Goal: Information Seeking & Learning: Learn about a topic

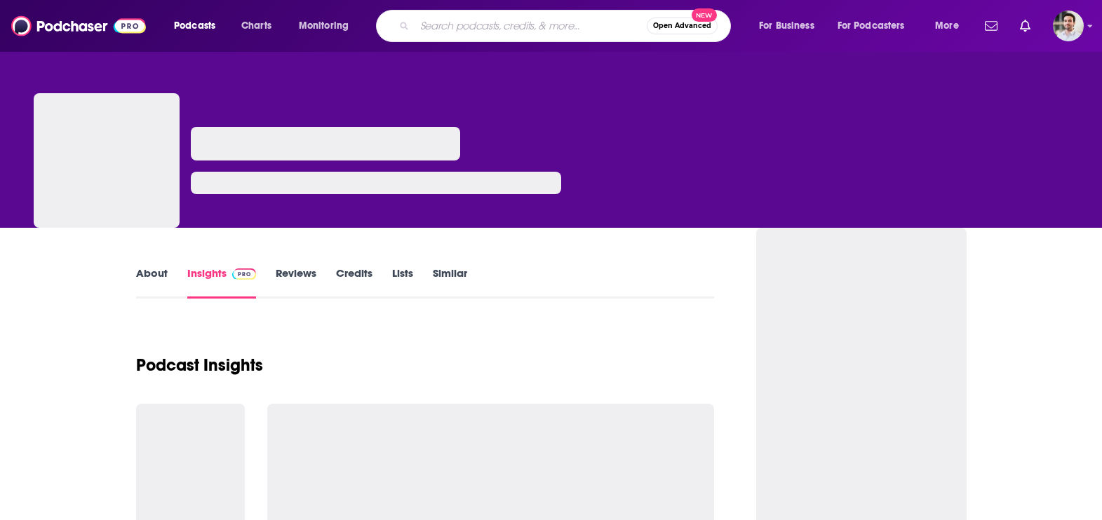
click at [445, 22] on input "Search podcasts, credits, & more..." at bounding box center [531, 26] width 232 height 22
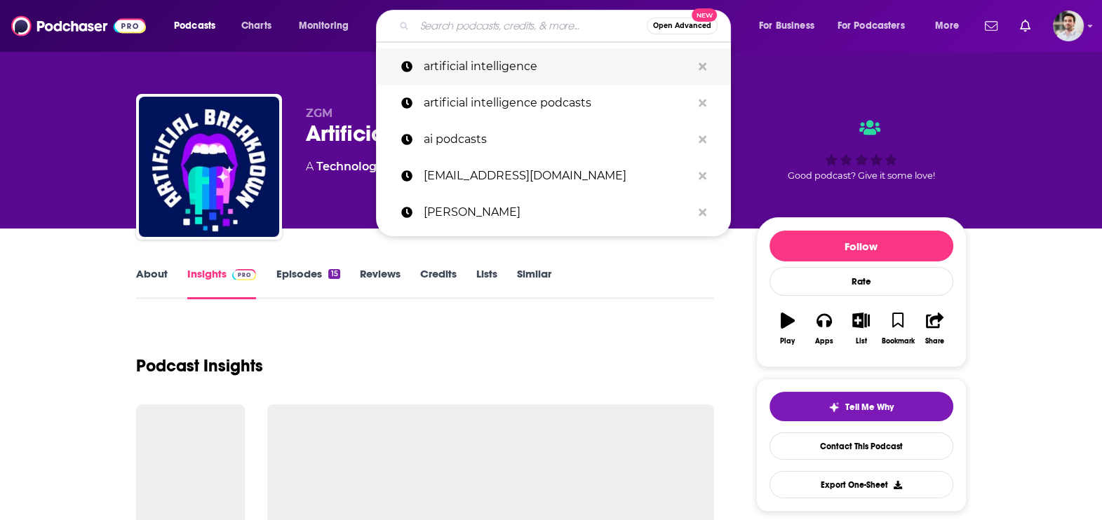
click at [448, 71] on p "artificial intelligence" at bounding box center [558, 66] width 268 height 36
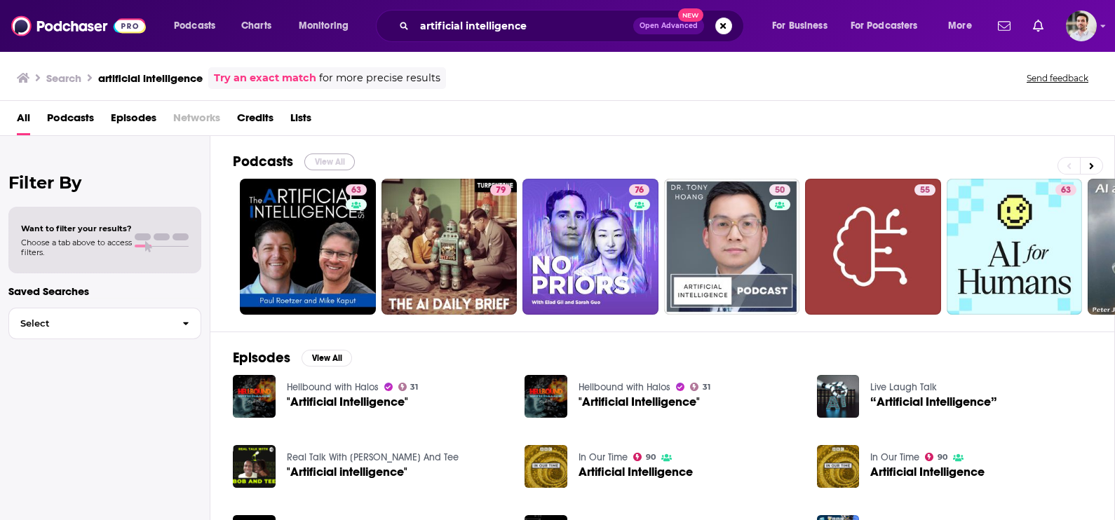
click at [340, 164] on button "View All" at bounding box center [329, 162] width 51 height 17
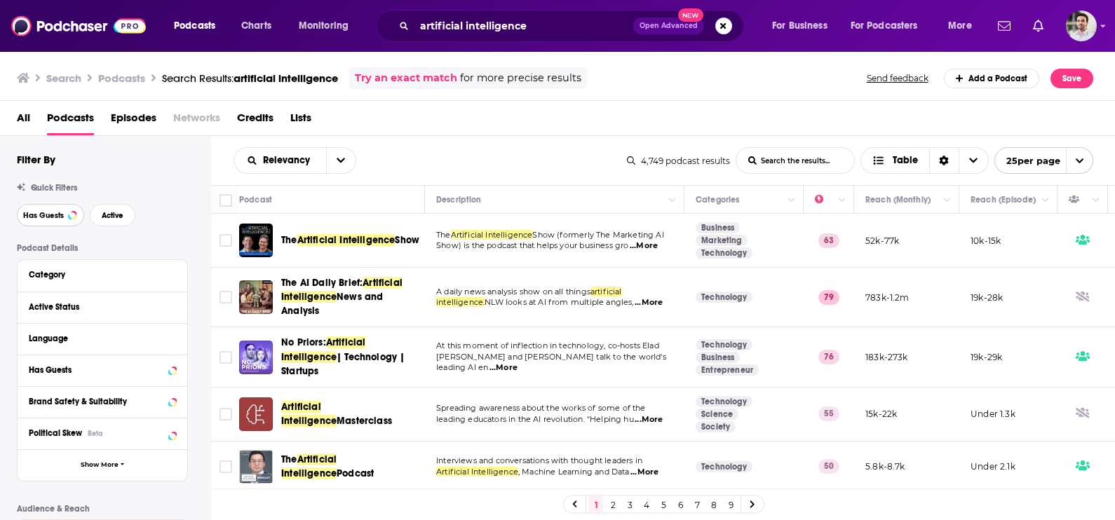
click at [40, 220] on span "Has Guests" at bounding box center [43, 216] width 41 height 8
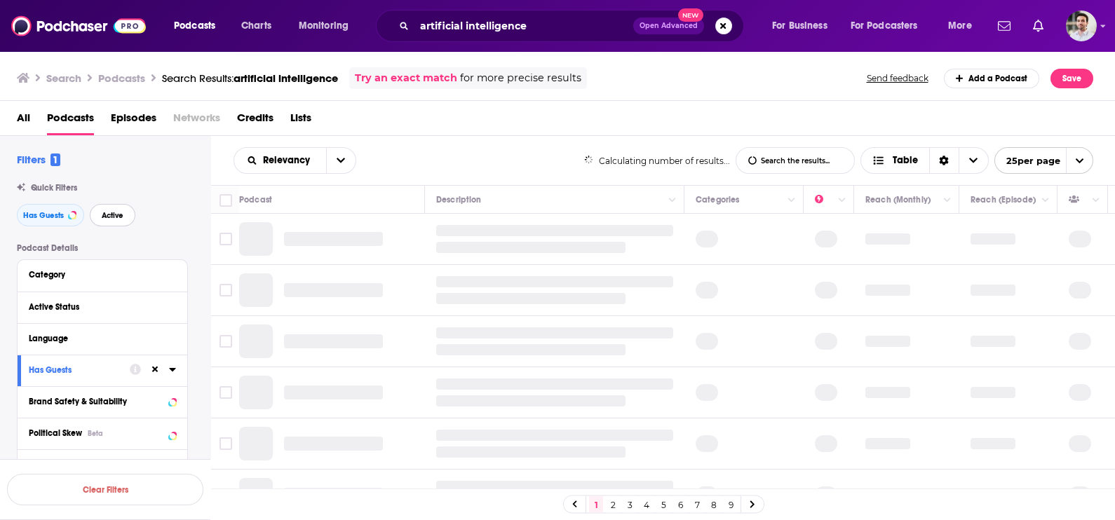
click at [109, 219] on span "Active" at bounding box center [113, 216] width 22 height 8
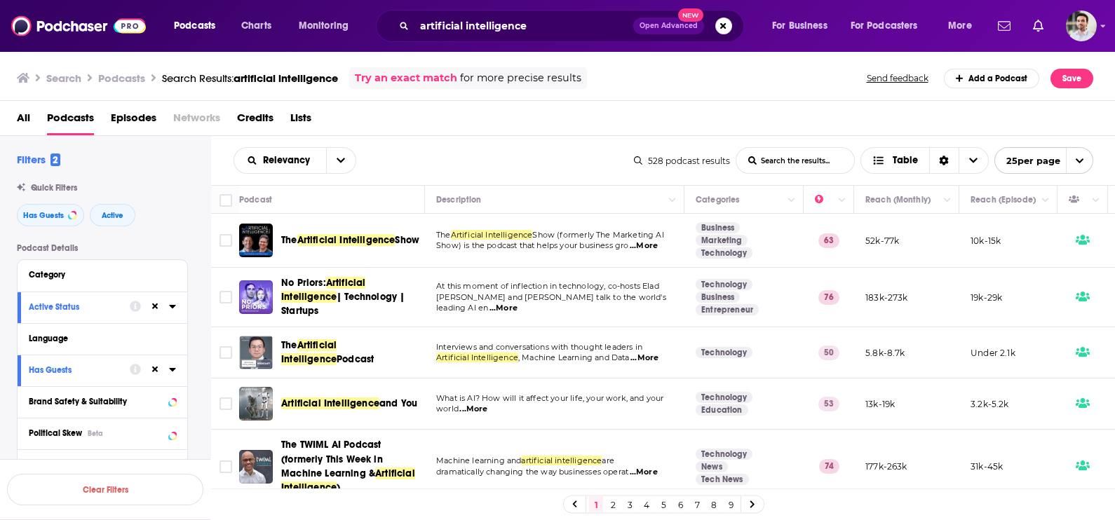
click at [626, 505] on link "3" at bounding box center [630, 505] width 14 height 17
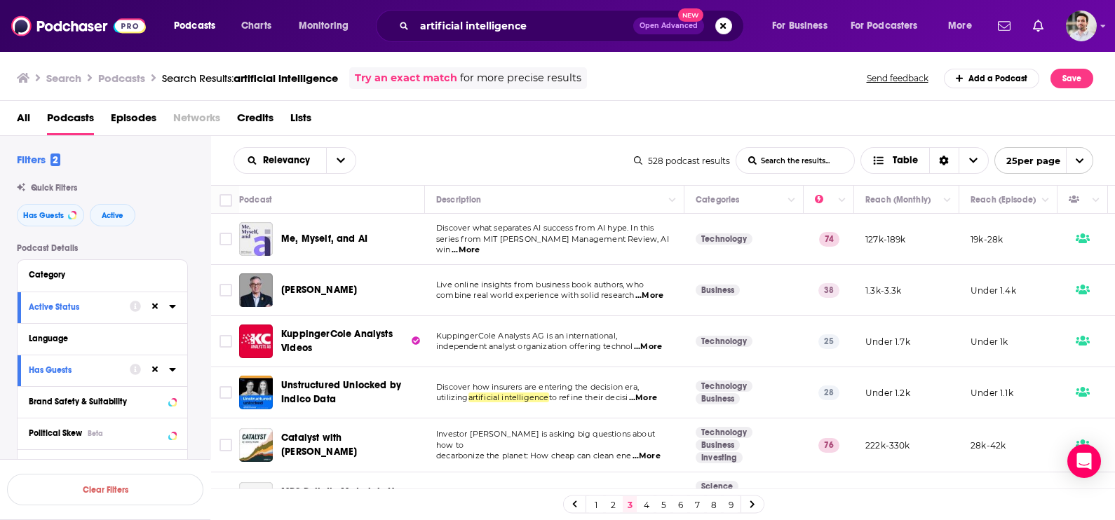
click at [612, 502] on link "2" at bounding box center [613, 505] width 14 height 17
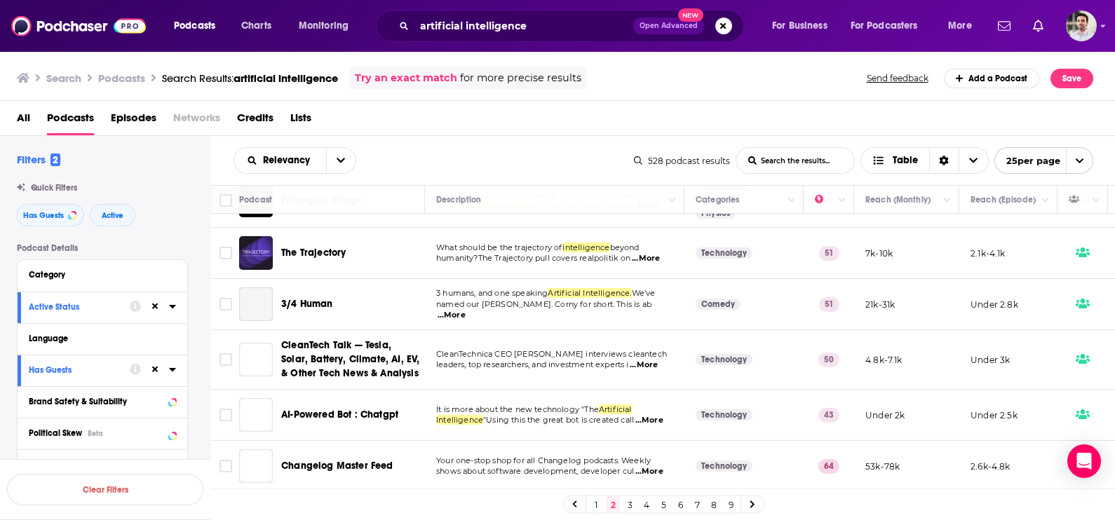
scroll to position [666, 0]
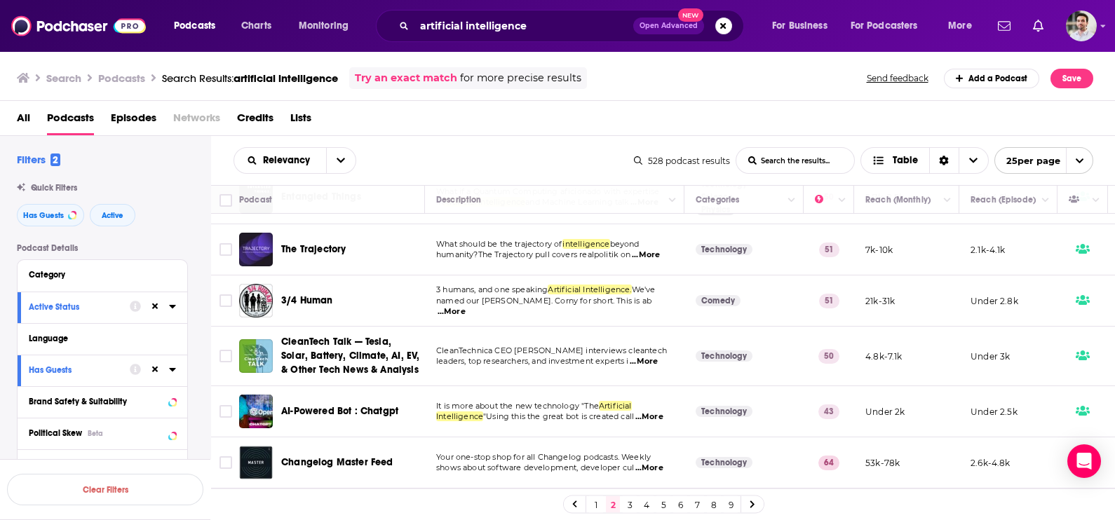
click at [466, 307] on span "...More" at bounding box center [452, 312] width 28 height 11
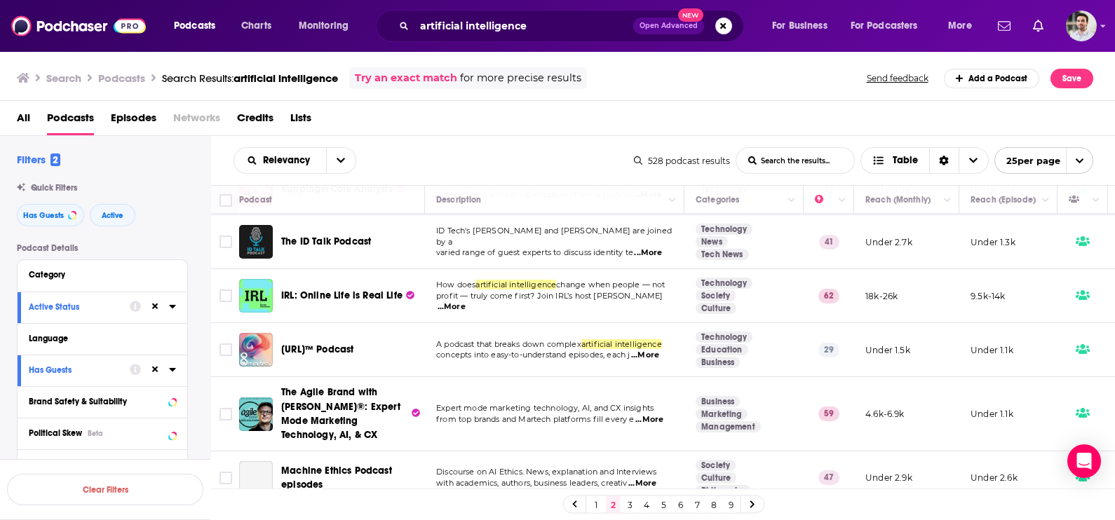
scroll to position [1067, 0]
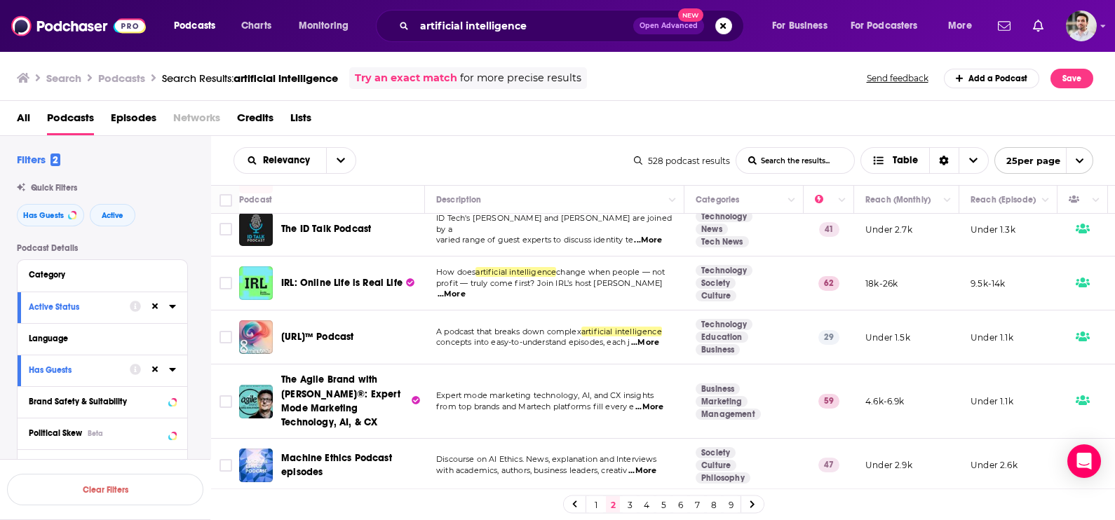
click at [631, 506] on link "3" at bounding box center [630, 505] width 14 height 17
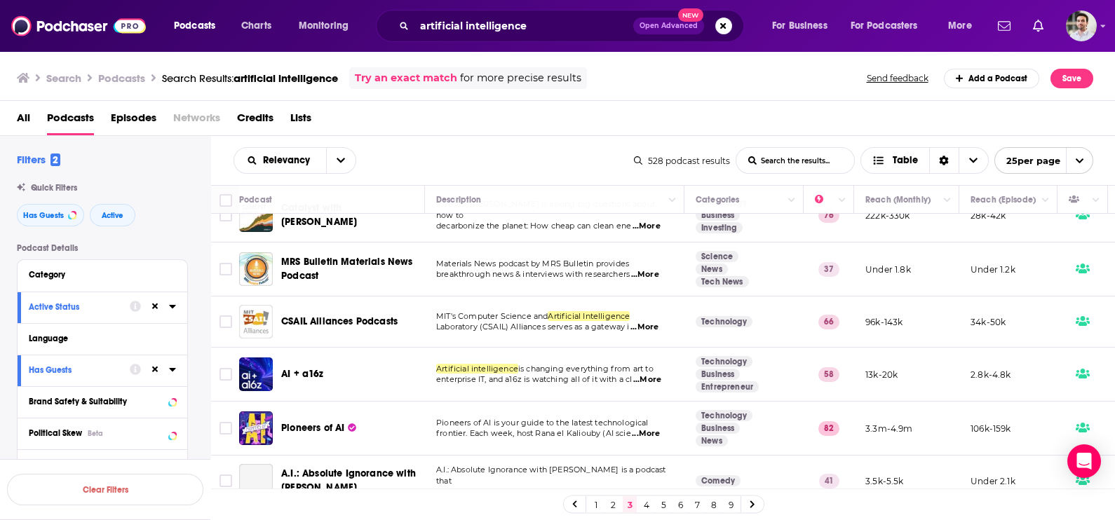
scroll to position [242, 0]
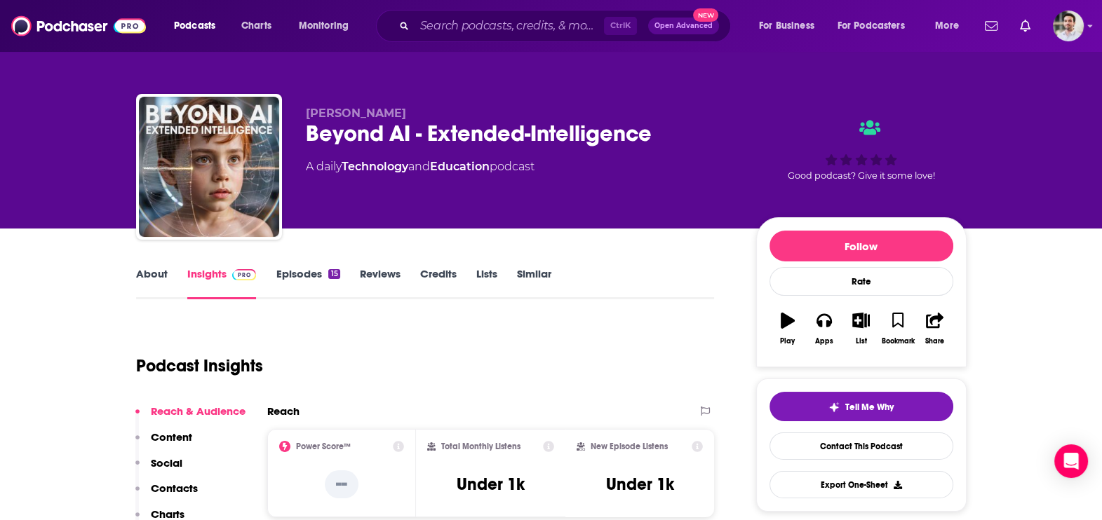
click at [169, 486] on p "Contacts" at bounding box center [174, 488] width 47 height 13
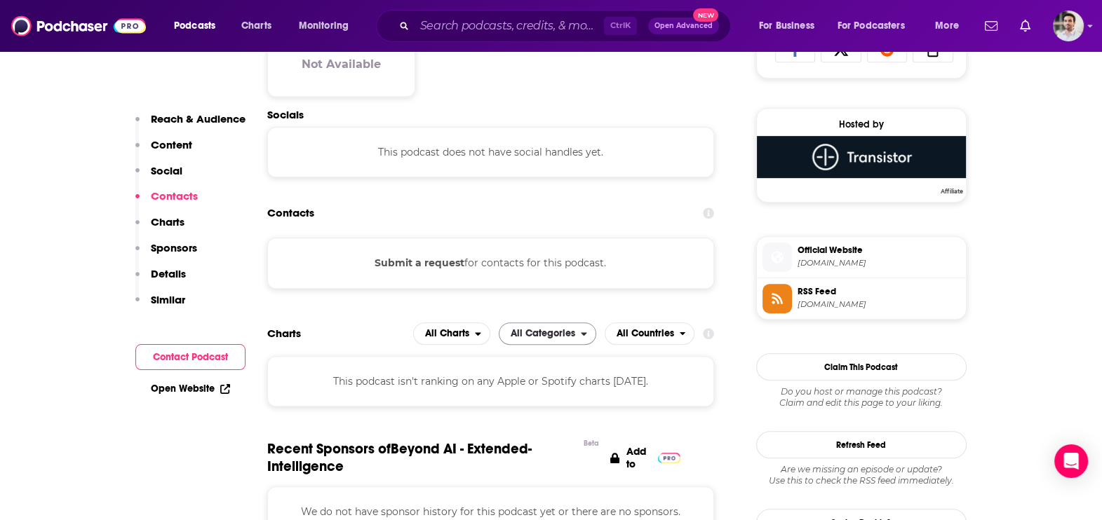
scroll to position [974, 0]
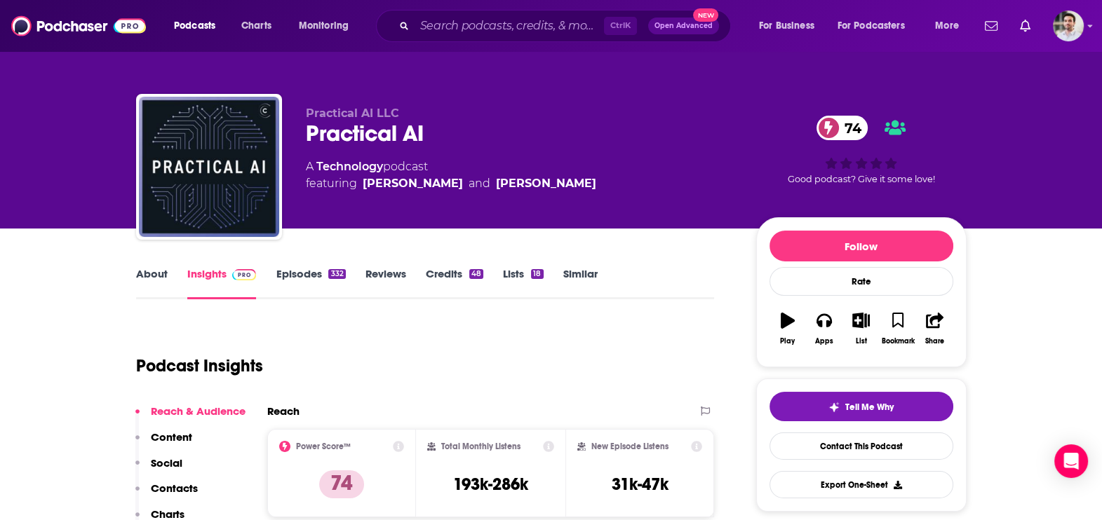
click at [181, 486] on p "Contacts" at bounding box center [174, 488] width 47 height 13
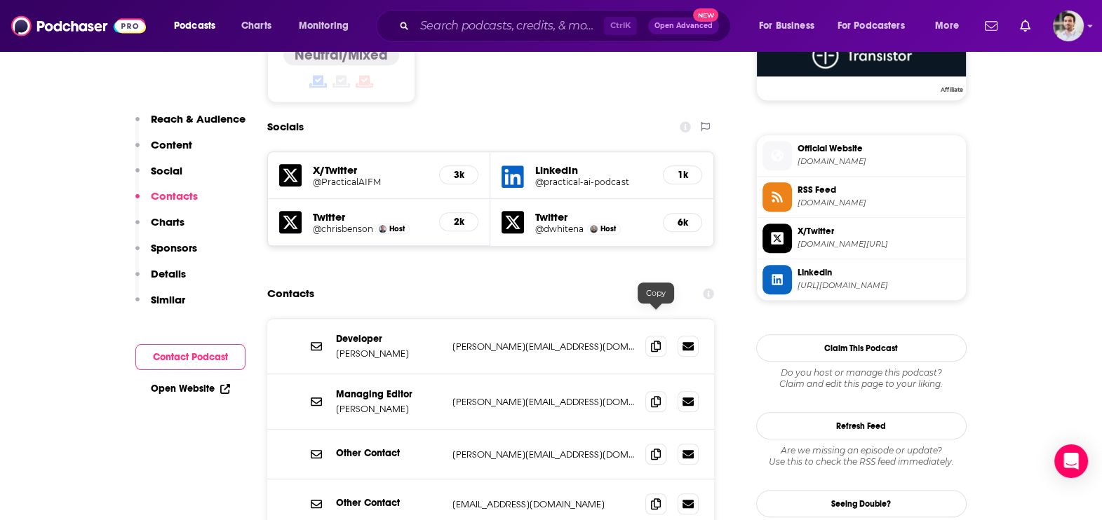
scroll to position [1185, 0]
click at [653, 390] on span at bounding box center [655, 400] width 21 height 21
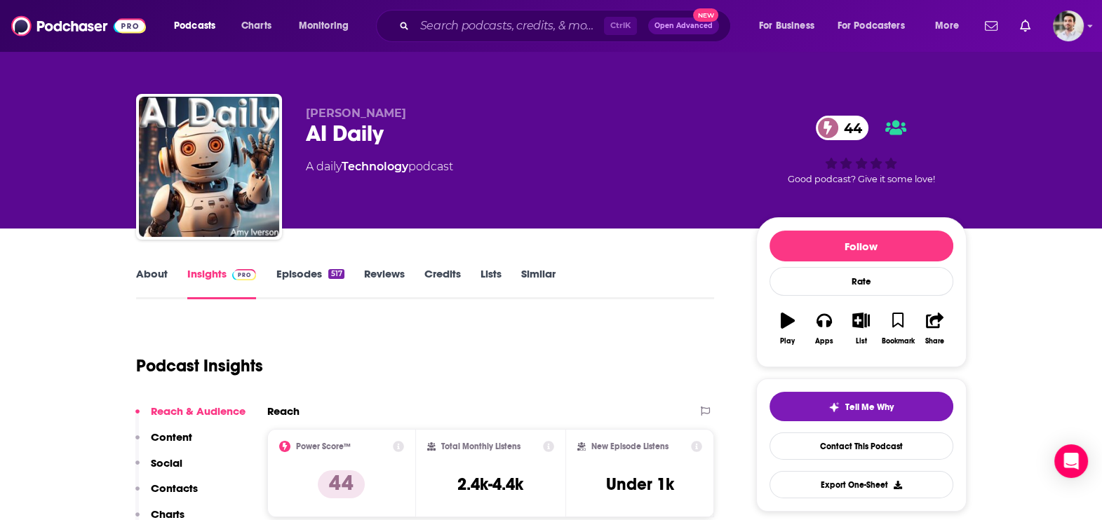
click at [167, 483] on p "Contacts" at bounding box center [174, 488] width 47 height 13
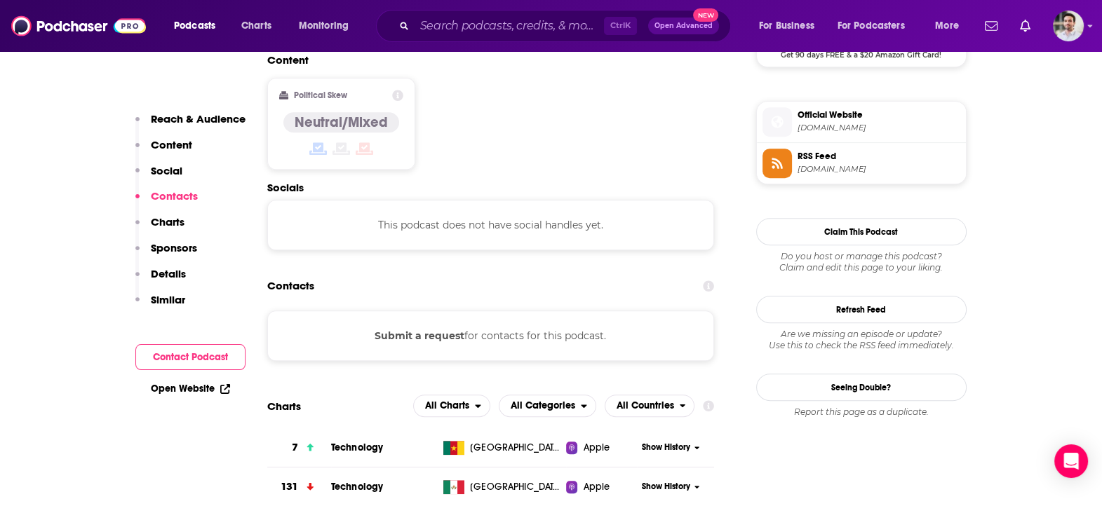
scroll to position [1110, 0]
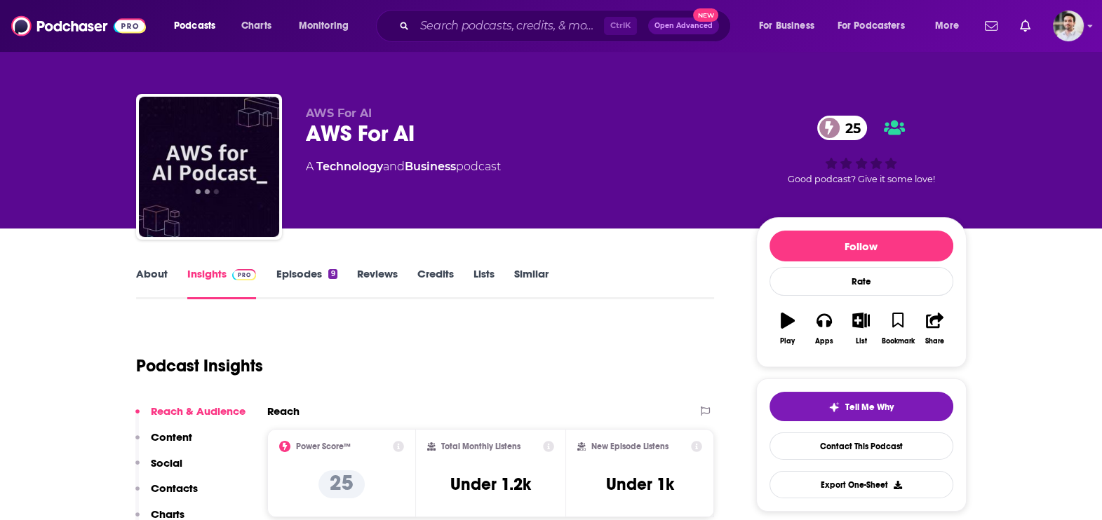
click at [184, 483] on p "Contacts" at bounding box center [174, 488] width 47 height 13
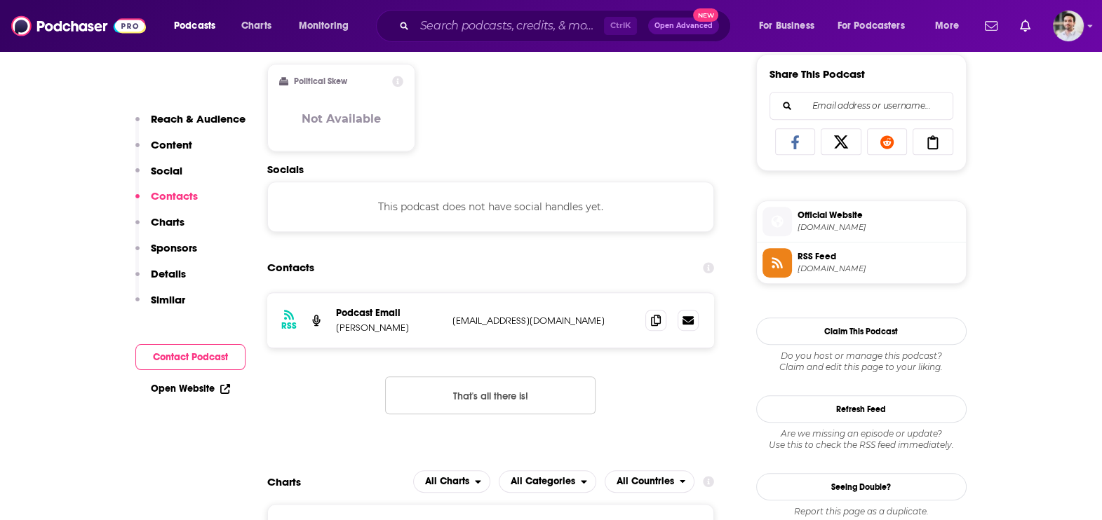
scroll to position [936, 0]
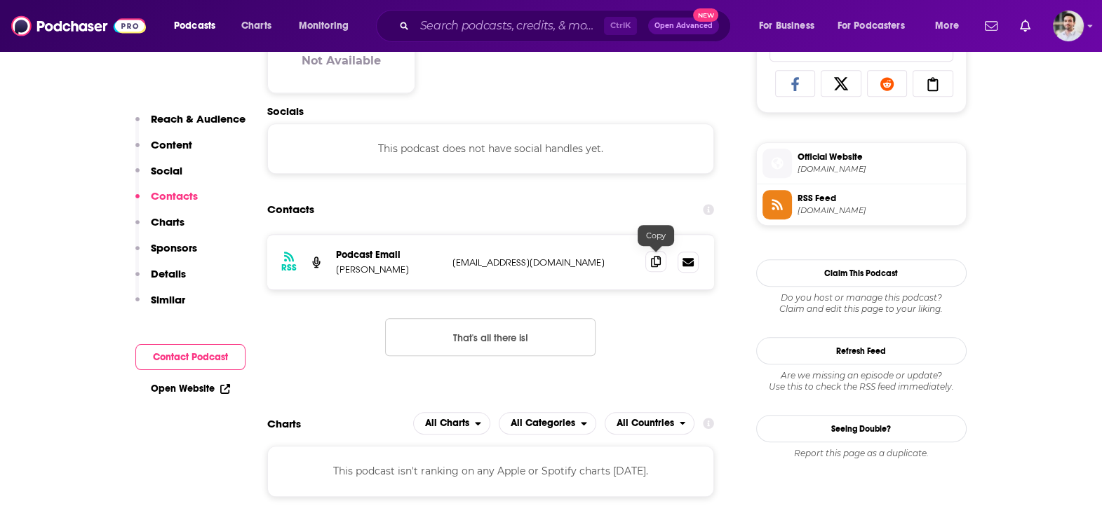
click at [659, 256] on icon at bounding box center [656, 261] width 10 height 11
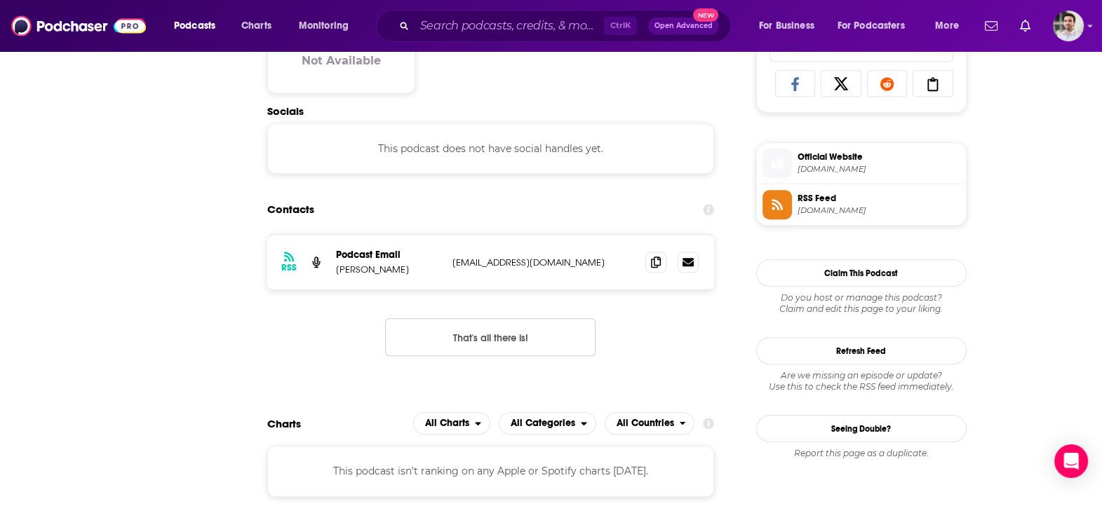
scroll to position [0, 0]
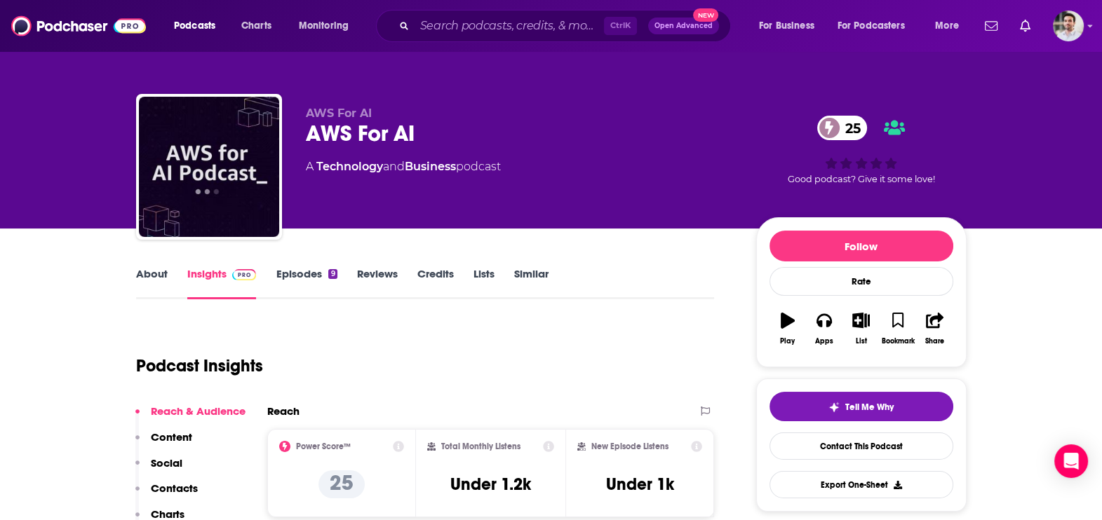
click at [214, 292] on link "Insights" at bounding box center [221, 283] width 69 height 32
click at [296, 281] on link "Episodes 9" at bounding box center [306, 283] width 61 height 32
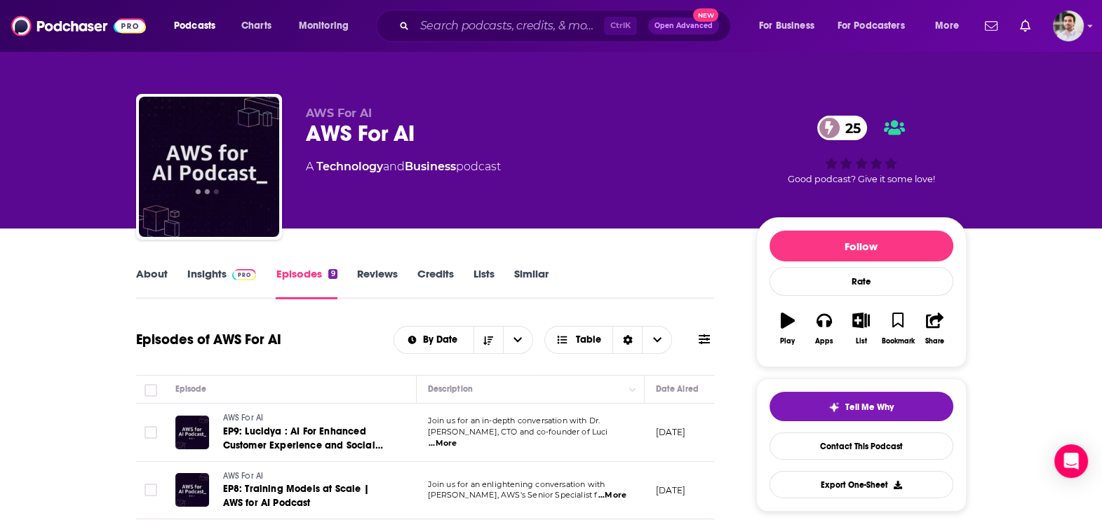
click at [457, 438] on span "...More" at bounding box center [443, 443] width 28 height 11
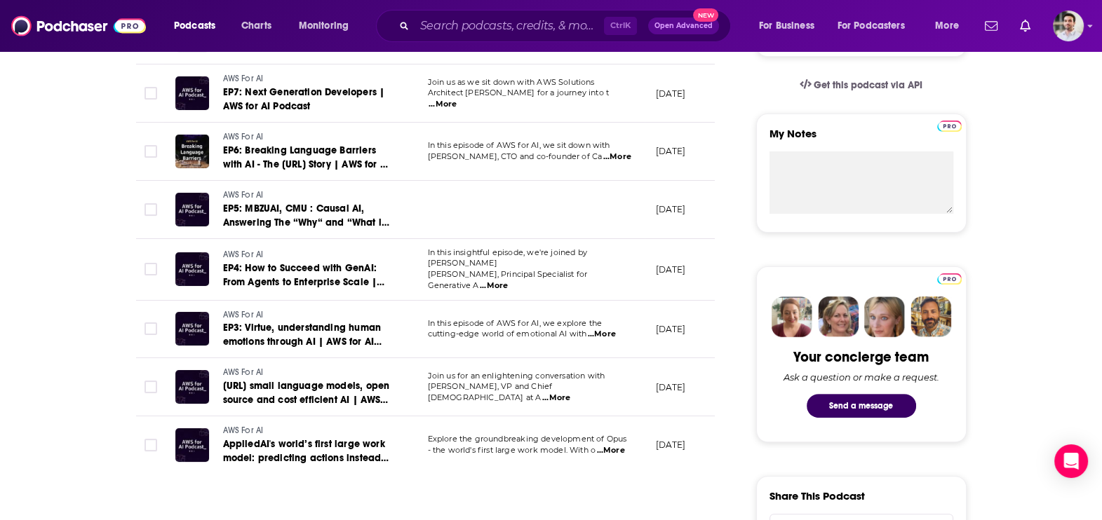
click at [612, 445] on span "...More" at bounding box center [611, 450] width 28 height 11
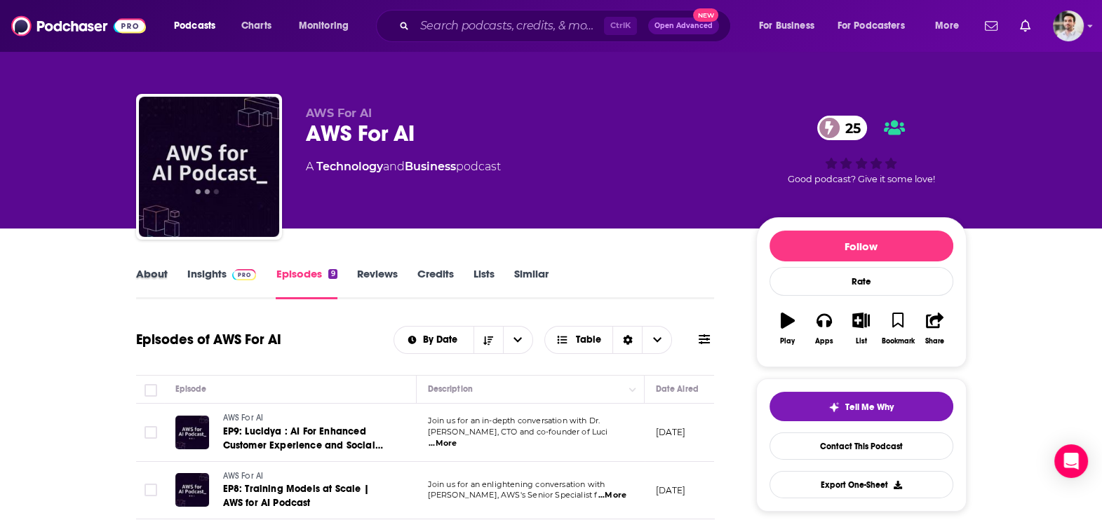
click at [182, 287] on div "About" at bounding box center [161, 283] width 51 height 32
click at [140, 274] on link "About" at bounding box center [152, 283] width 32 height 32
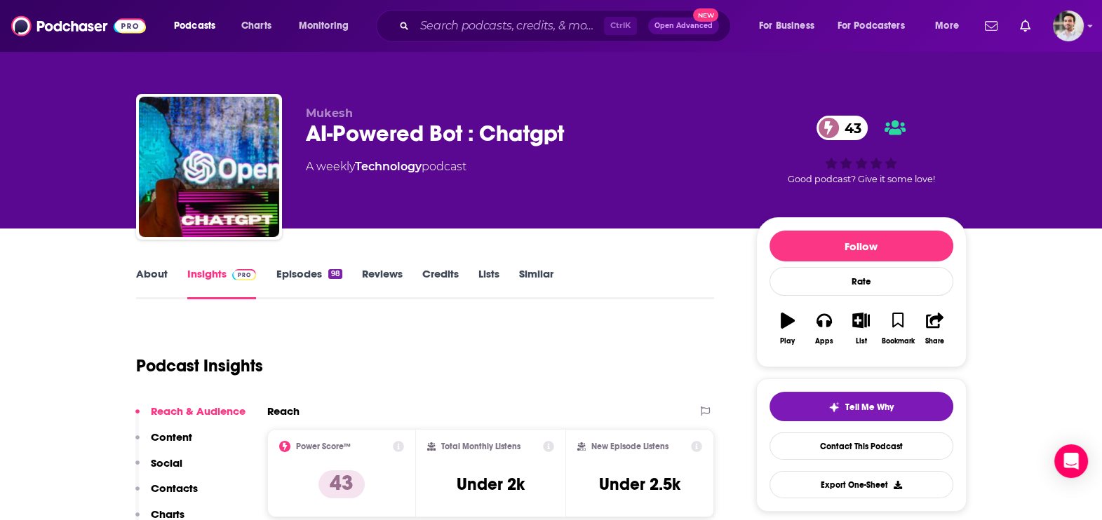
click at [174, 480] on button "Social" at bounding box center [158, 470] width 47 height 26
click at [186, 485] on p "Contacts" at bounding box center [174, 488] width 47 height 13
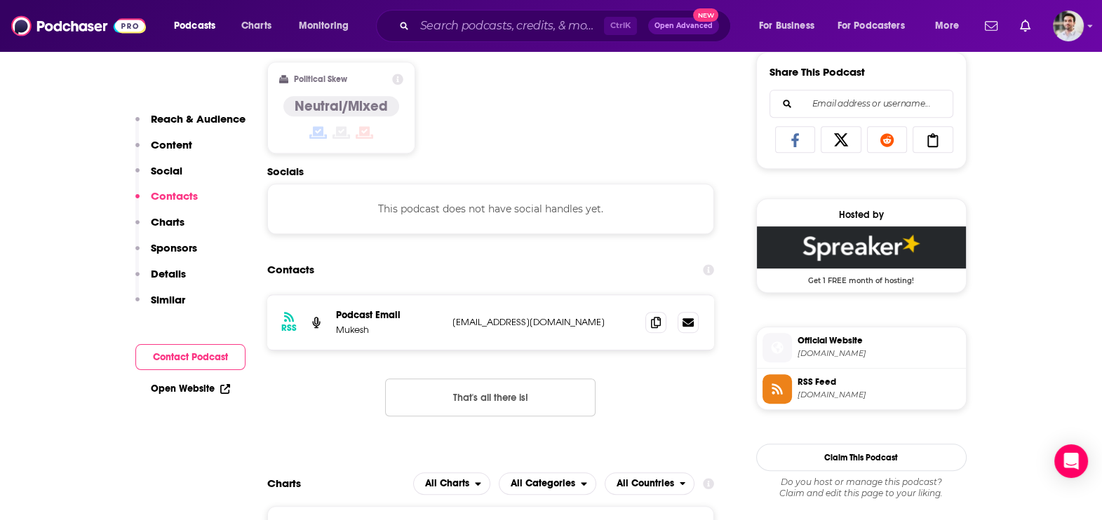
scroll to position [939, 0]
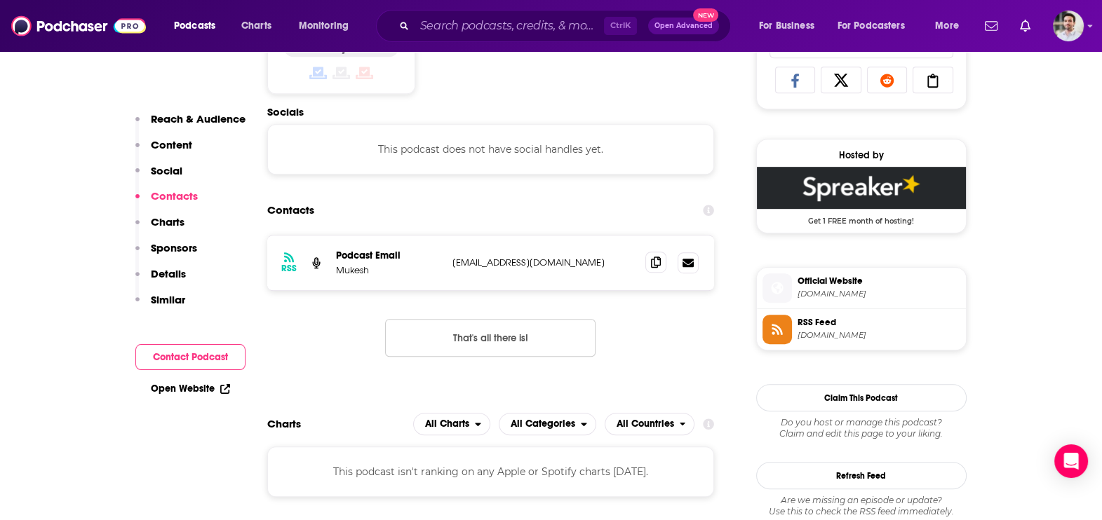
click at [651, 260] on icon at bounding box center [656, 262] width 10 height 11
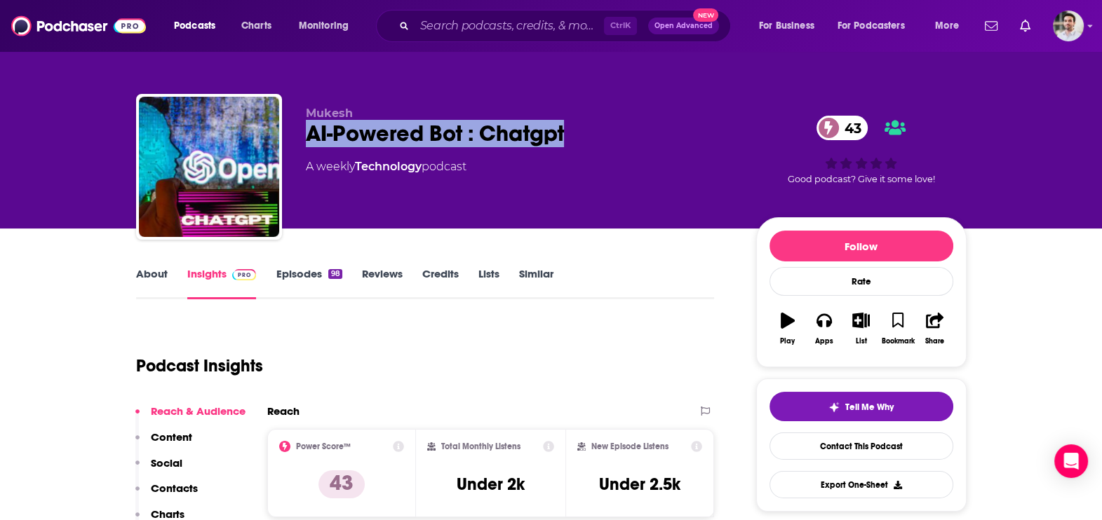
drag, startPoint x: 617, startPoint y: 143, endPoint x: 307, endPoint y: 135, distance: 310.2
click at [307, 135] on div "AI-Powered Bot : Chatgpt 43" at bounding box center [520, 133] width 428 height 27
copy h2 "AI-Powered Bot : Chatgpt"
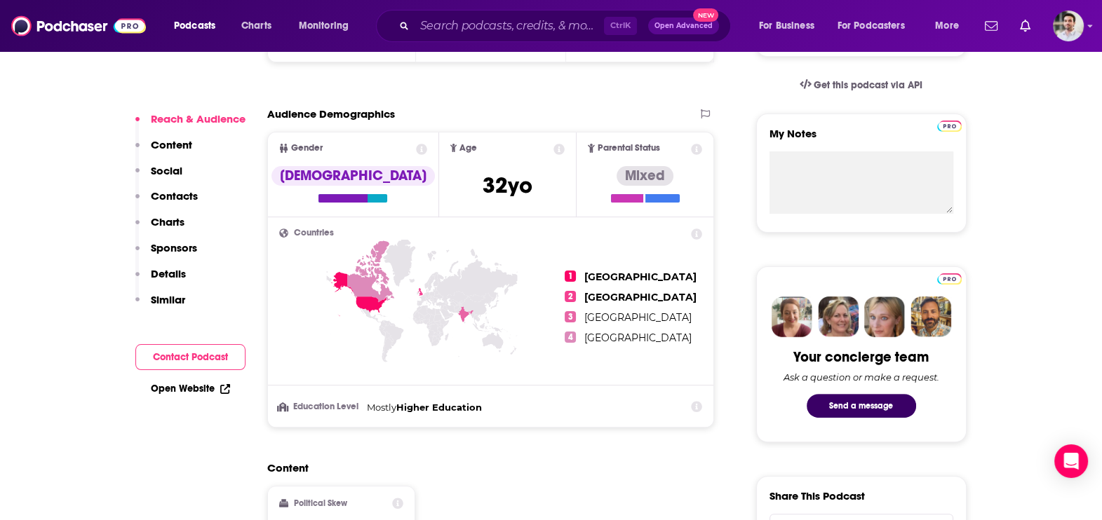
scroll to position [910, 0]
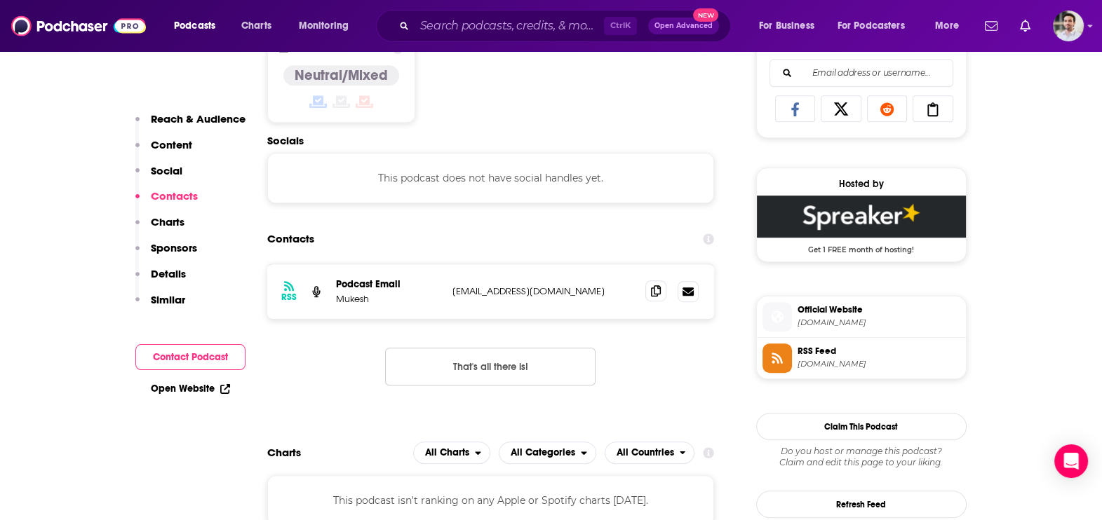
click at [660, 285] on icon at bounding box center [656, 290] width 10 height 11
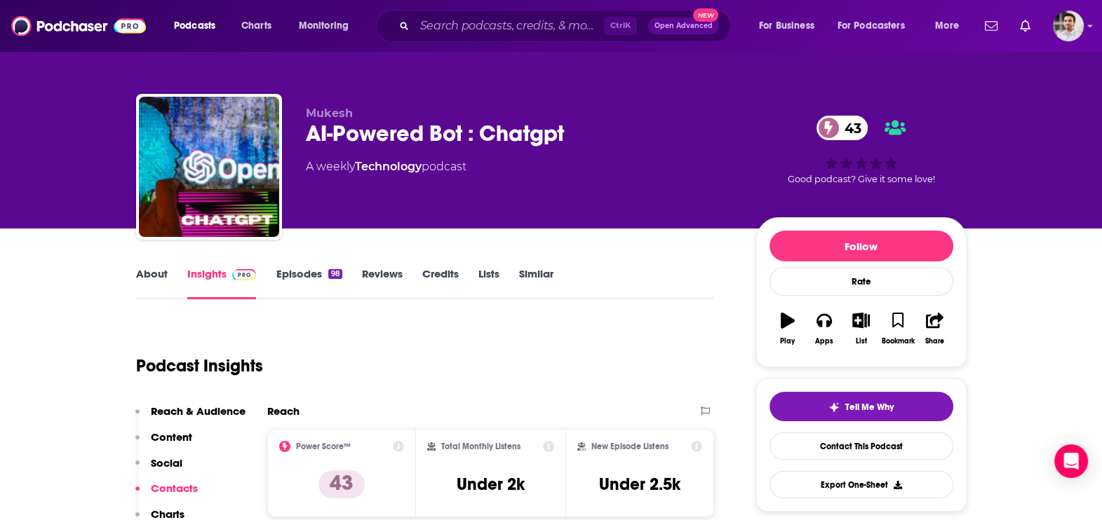
click at [154, 276] on link "About" at bounding box center [152, 283] width 32 height 32
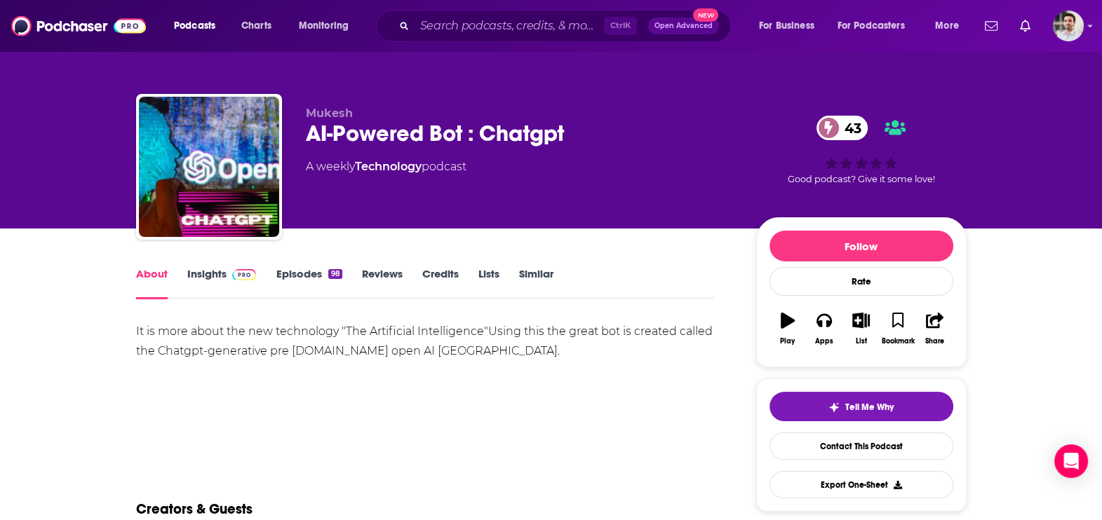
click at [289, 273] on link "Episodes 98" at bounding box center [309, 283] width 66 height 32
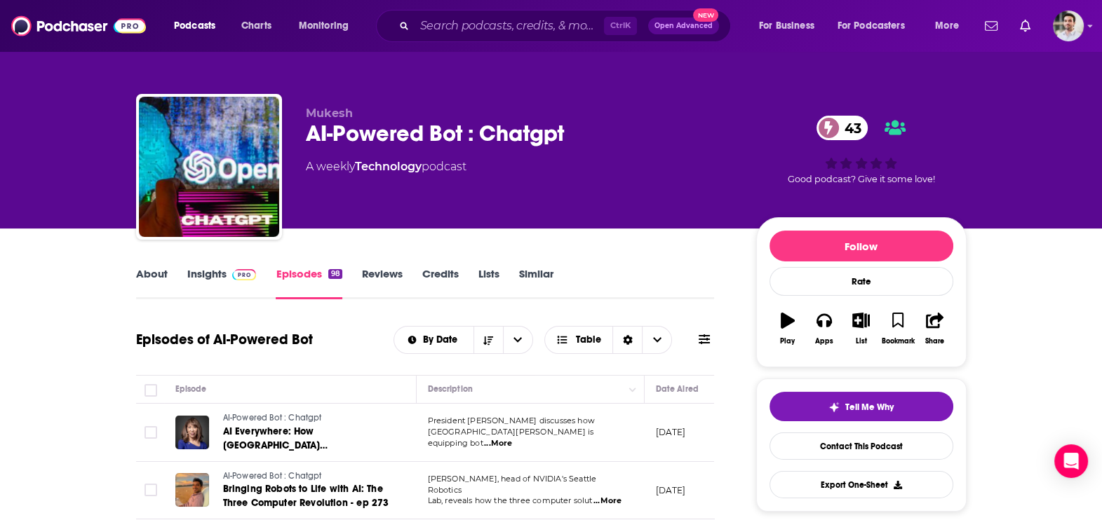
click at [512, 443] on span "...More" at bounding box center [498, 443] width 28 height 11
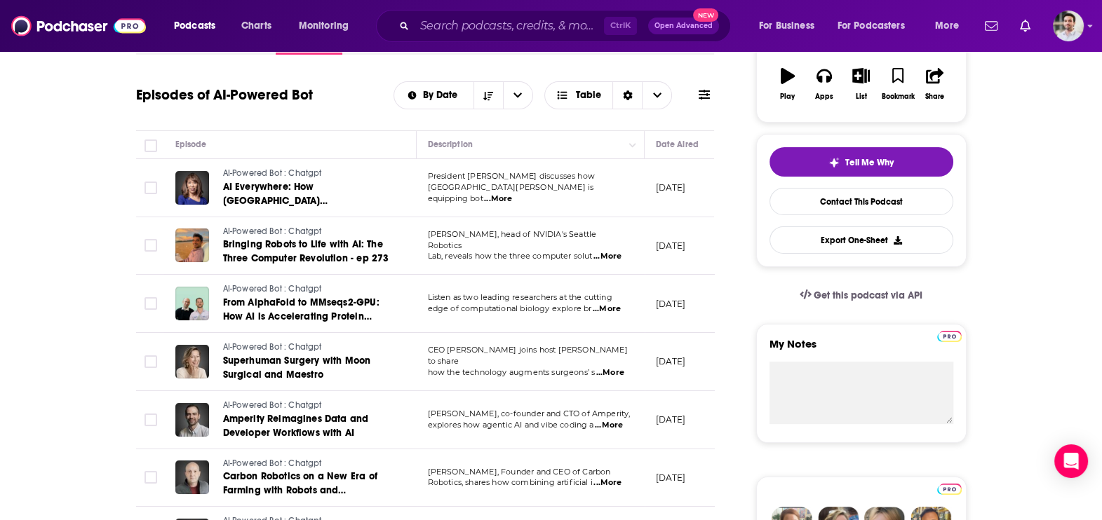
scroll to position [112, 0]
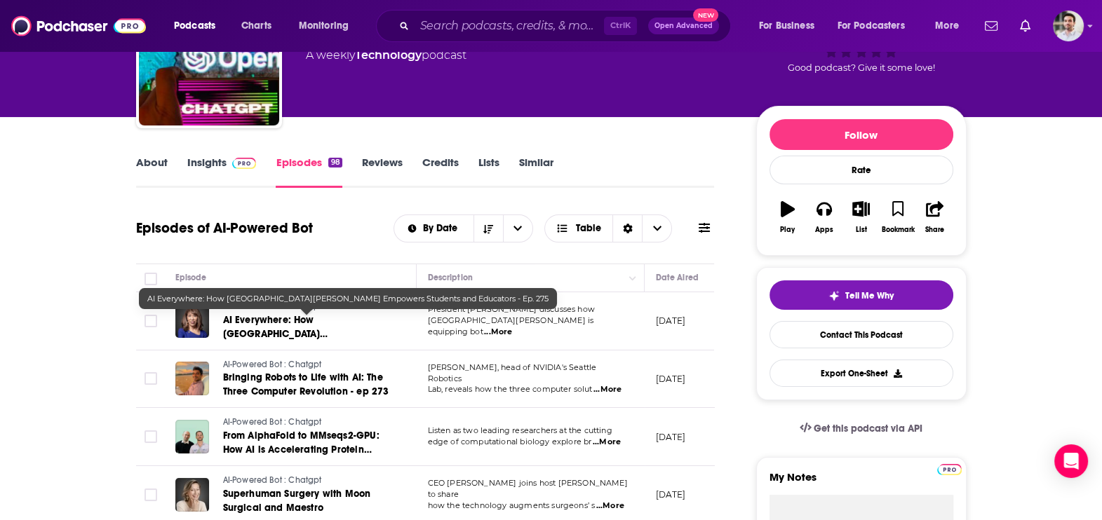
click at [278, 334] on span "AI Everywhere: How San José State University Empowers Students and Educators - …" at bounding box center [307, 341] width 168 height 54
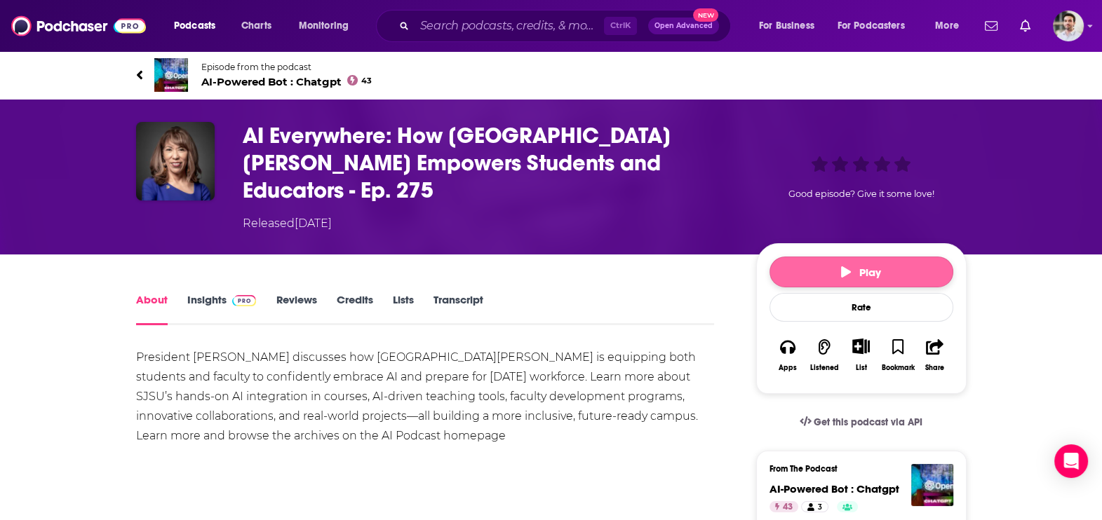
click at [899, 257] on button "Play" at bounding box center [862, 272] width 184 height 31
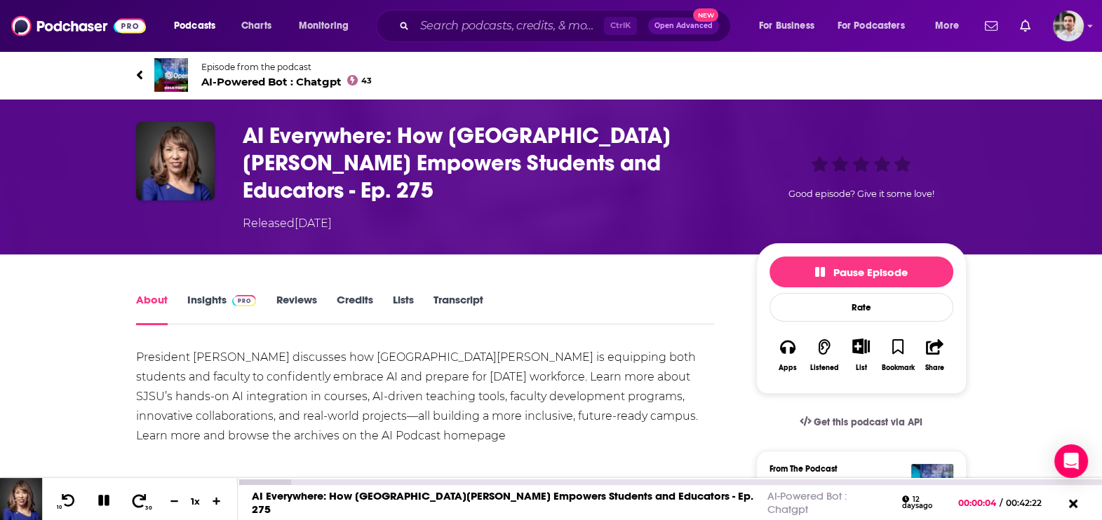
click at [136, 502] on icon at bounding box center [139, 501] width 18 height 14
click at [243, 482] on div at bounding box center [244, 483] width 13 height 6
click at [241, 482] on div at bounding box center [242, 483] width 8 height 6
click at [105, 502] on icon at bounding box center [103, 500] width 15 height 15
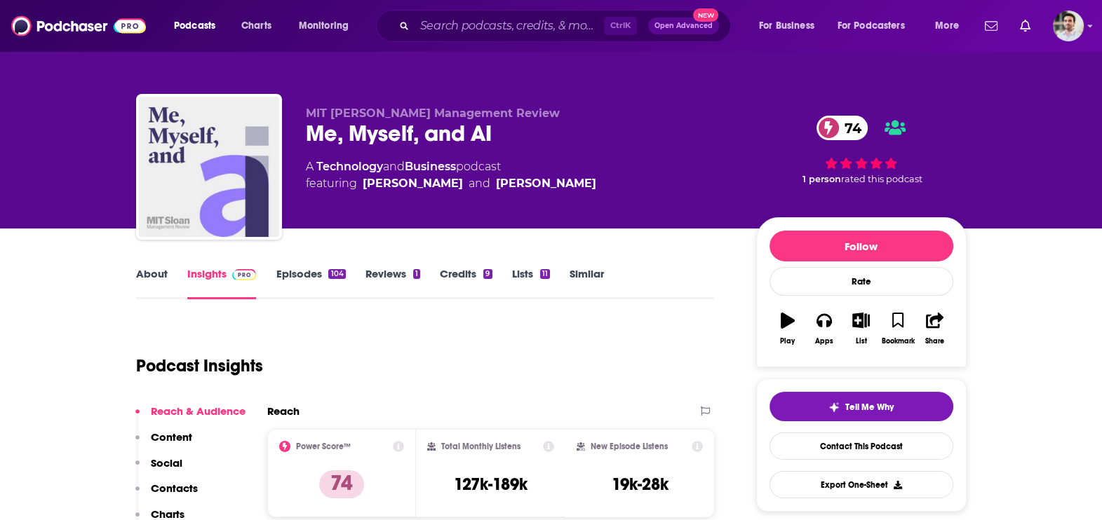
drag, startPoint x: 184, startPoint y: 477, endPoint x: 186, endPoint y: 485, distance: 8.7
click at [186, 485] on p "Contacts" at bounding box center [174, 488] width 47 height 13
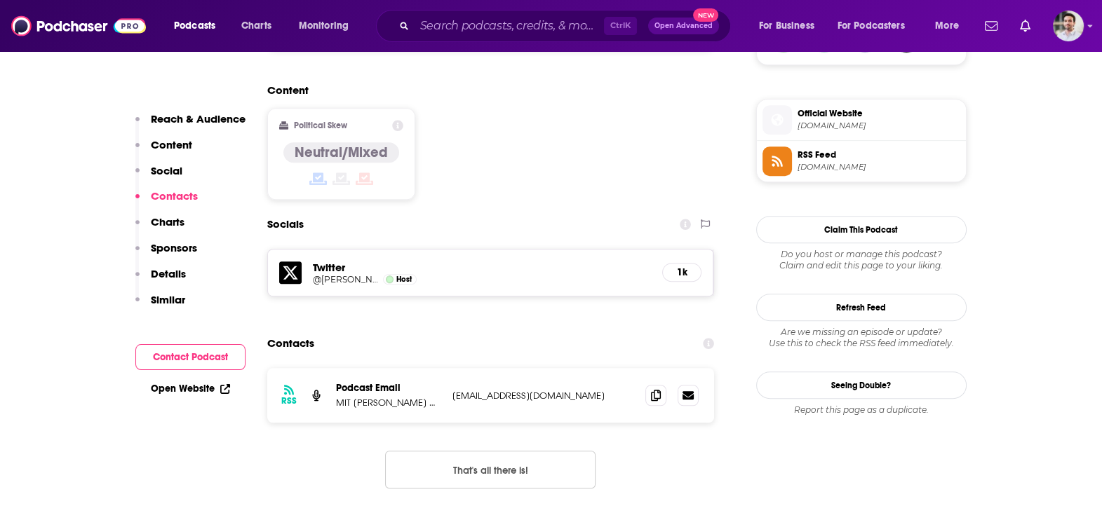
scroll to position [1138, 0]
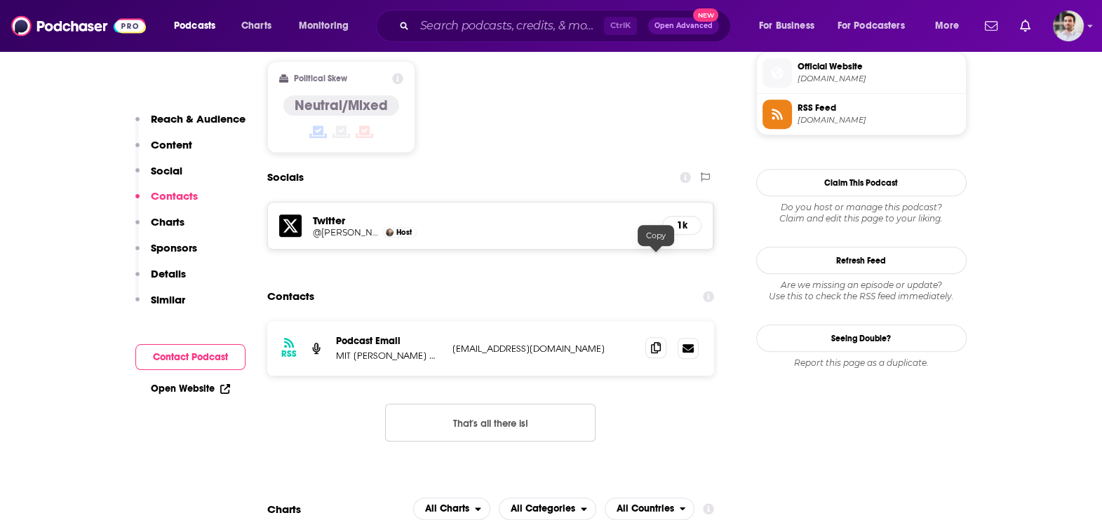
click at [666, 337] on span at bounding box center [655, 347] width 21 height 21
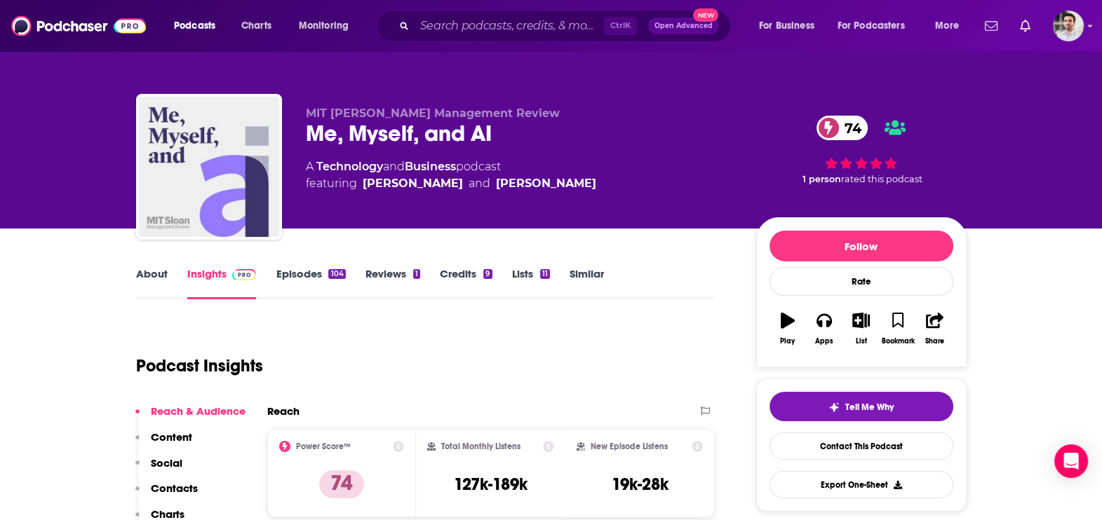
click at [207, 271] on link "Insights" at bounding box center [221, 283] width 69 height 32
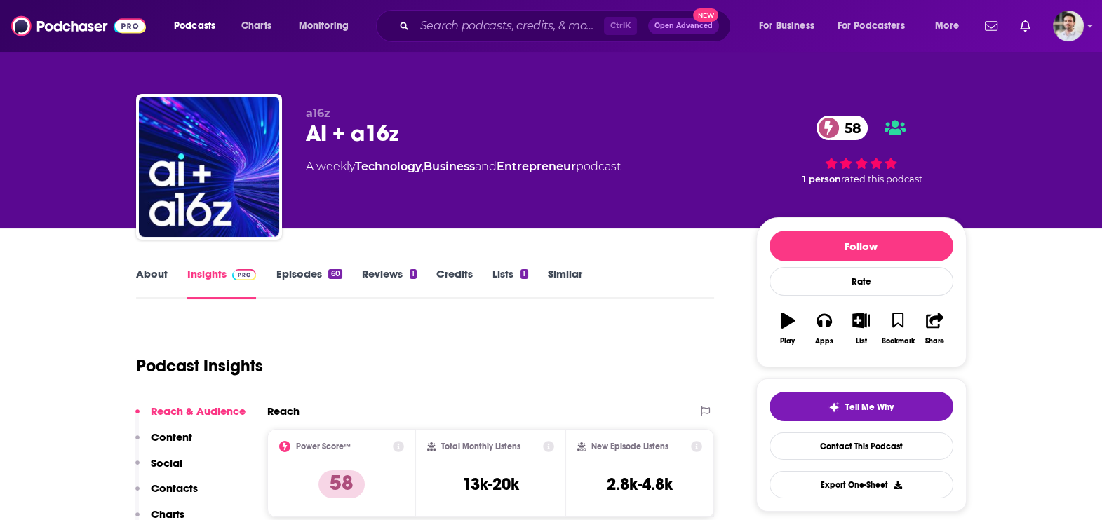
click at [154, 488] on p "Contacts" at bounding box center [174, 488] width 47 height 13
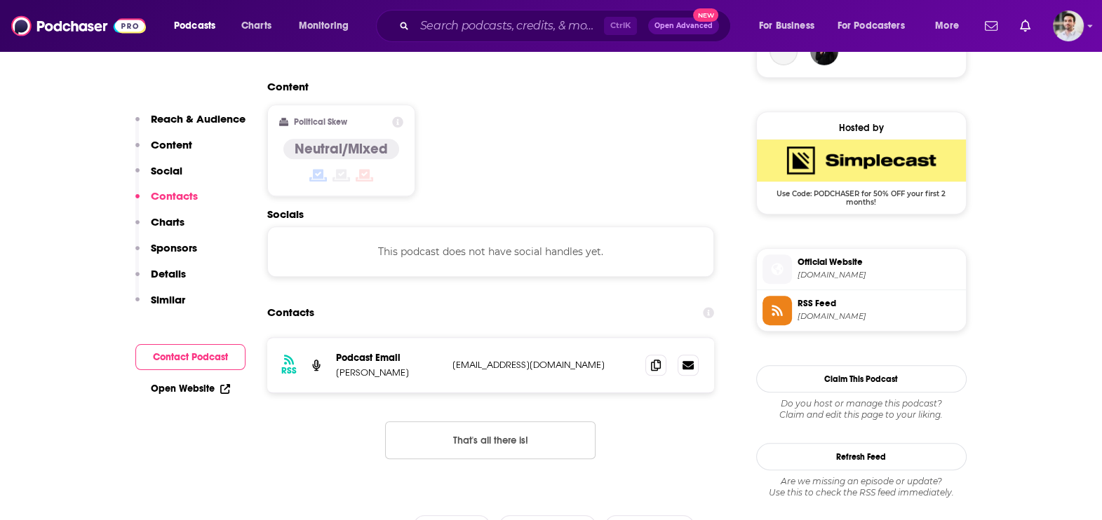
scroll to position [1110, 0]
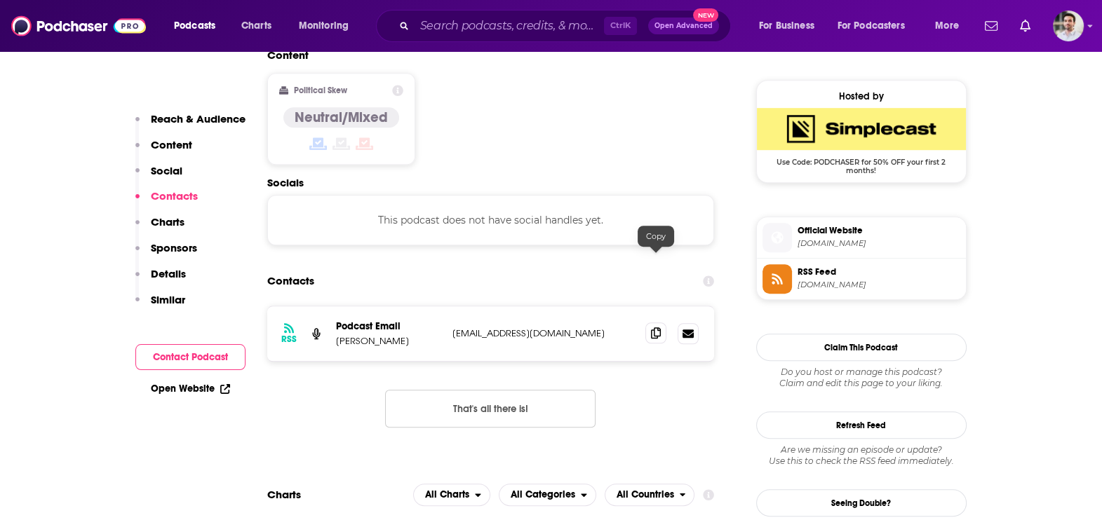
click at [661, 323] on span at bounding box center [655, 333] width 21 height 21
click at [659, 328] on icon at bounding box center [656, 333] width 10 height 11
